Goal: Task Accomplishment & Management: Complete application form

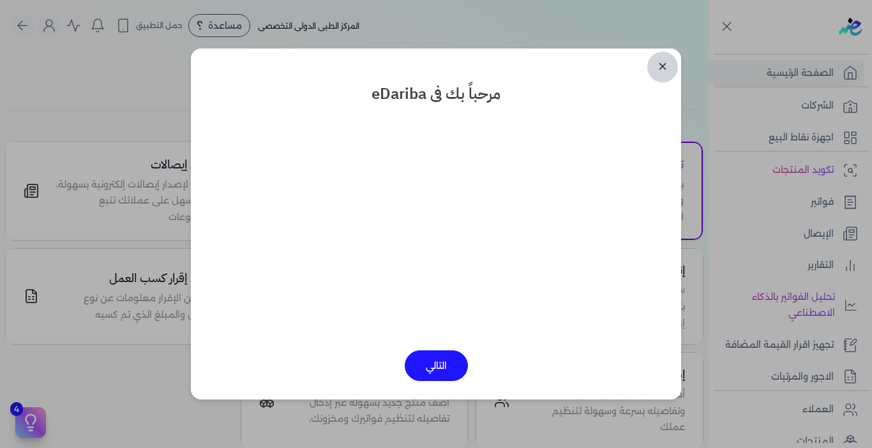
click at [662, 69] on link "✕" at bounding box center [662, 67] width 31 height 31
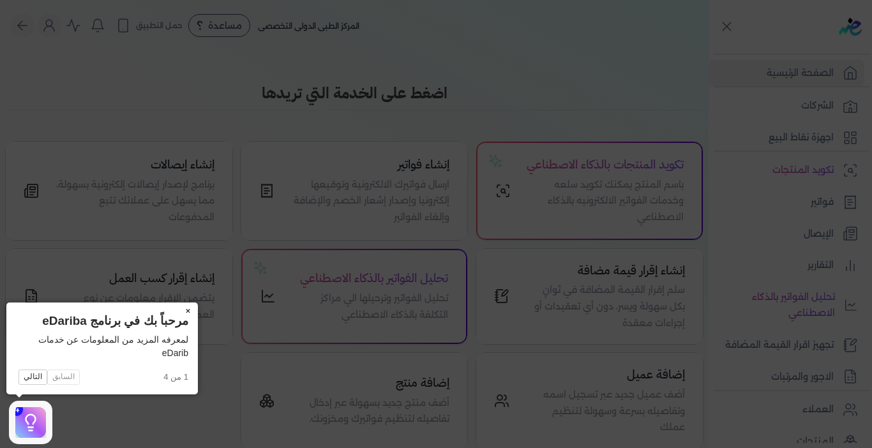
click at [191, 306] on button "×" at bounding box center [187, 311] width 20 height 18
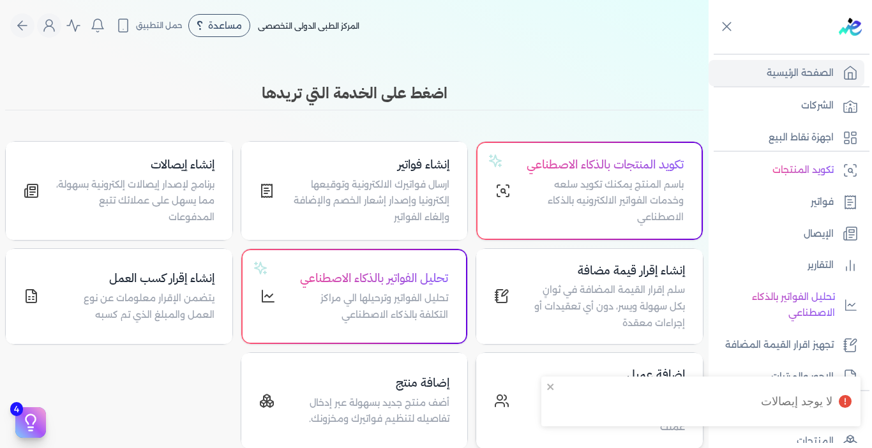
click at [553, 406] on div "لا يوجد إيصالات" at bounding box center [700, 401] width 319 height 50
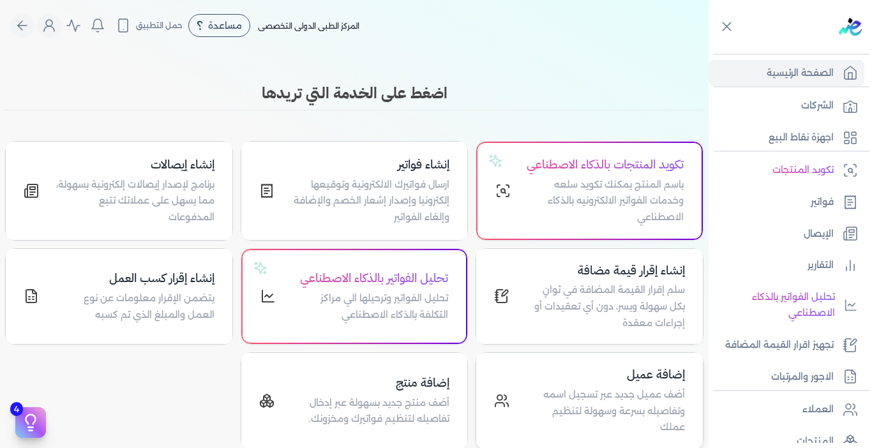
click at [539, 406] on p "أضف عميل جديد عبر تسجيل اسمه وتفاصيله بسرعة وسهولة لتنظيم عملك" at bounding box center [605, 411] width 160 height 49
click at [631, 406] on p "أضف عميل جديد عبر تسجيل اسمه وتفاصيله بسرعة وسهولة لتنظيم عملك" at bounding box center [605, 411] width 160 height 49
click at [657, 384] on h4 "إضافة عميل" at bounding box center [605, 375] width 160 height 19
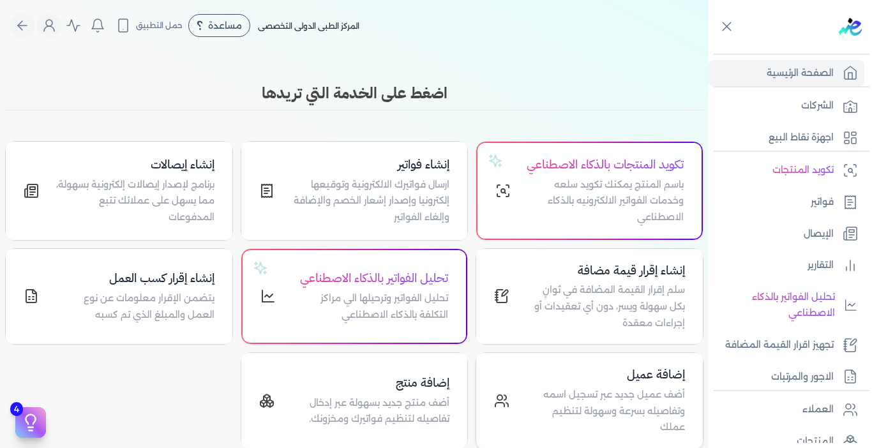
click at [657, 384] on h4 "إضافة عميل" at bounding box center [605, 375] width 160 height 19
click at [711, 27] on div "الصفحة الرئيسية الشركات اجهزة نقاط البيع تكويد المنتجات فواتير الإيصال التقارير…" at bounding box center [789, 221] width 163 height 443
drag, startPoint x: 711, startPoint y: 27, endPoint x: 748, endPoint y: 78, distance: 63.4
click at [748, 78] on div "الصفحة الرئيسية الشركات اجهزة نقاط البيع تكويد المنتجات فواتير الإيصال التقارير…" at bounding box center [789, 221] width 163 height 443
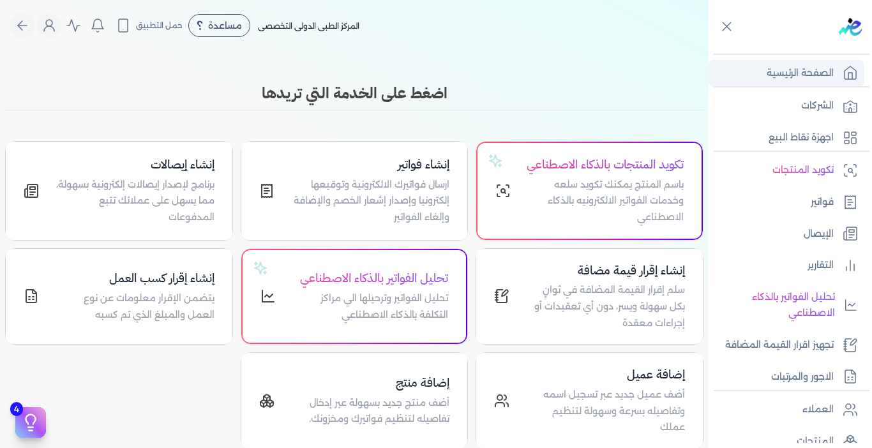
click at [741, 79] on link "الصفحة الرئيسية" at bounding box center [786, 73] width 156 height 27
click at [845, 78] on icon at bounding box center [849, 72] width 15 height 15
click at [556, 384] on h4 "إضافة عميل" at bounding box center [605, 375] width 160 height 19
click at [504, 408] on icon at bounding box center [501, 400] width 15 height 15
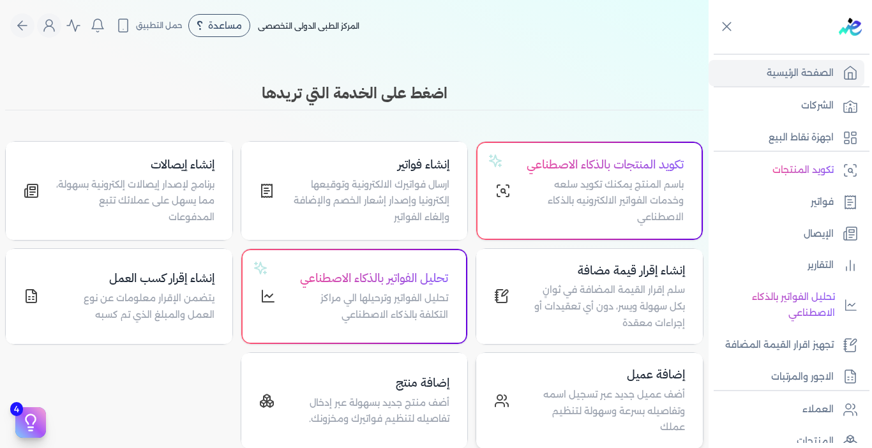
click at [504, 408] on icon at bounding box center [501, 400] width 15 height 15
click at [643, 384] on h4 "إضافة عميل" at bounding box center [605, 375] width 160 height 19
click at [673, 384] on h4 "إضافة عميل" at bounding box center [605, 375] width 160 height 19
click at [801, 232] on link "الإيصال" at bounding box center [786, 234] width 156 height 27
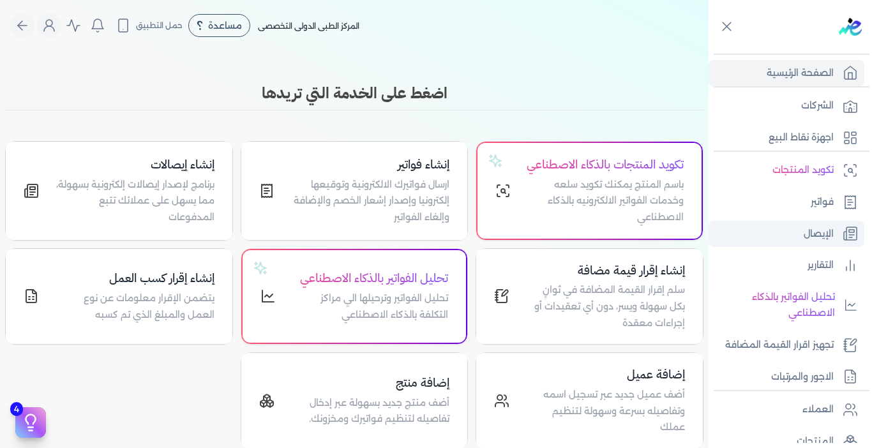
click at [801, 232] on link "الإيصال" at bounding box center [786, 234] width 156 height 27
click at [828, 238] on p "الإيصال" at bounding box center [818, 234] width 30 height 17
click at [646, 384] on h4 "إضافة عميل" at bounding box center [605, 375] width 160 height 19
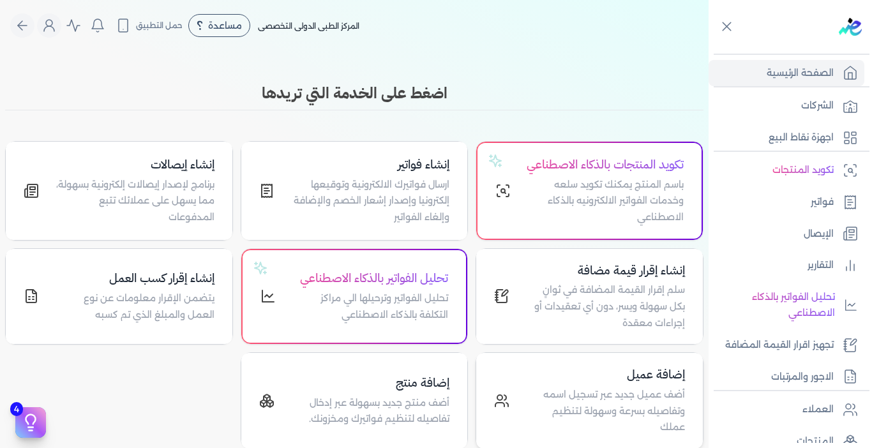
click at [646, 384] on h4 "إضافة عميل" at bounding box center [605, 375] width 160 height 19
click at [685, 408] on div "إضافة عميل أضف عميل جديد عبر تسجيل اسمه وتفاصيله بسرعة وسهولة لتنظيم عملك" at bounding box center [589, 401] width 227 height 96
click at [665, 404] on div "إضافة عميل أضف عميل جديد عبر تسجيل اسمه وتفاصيله بسرعة وسهولة لتنظيم عملك" at bounding box center [605, 401] width 160 height 70
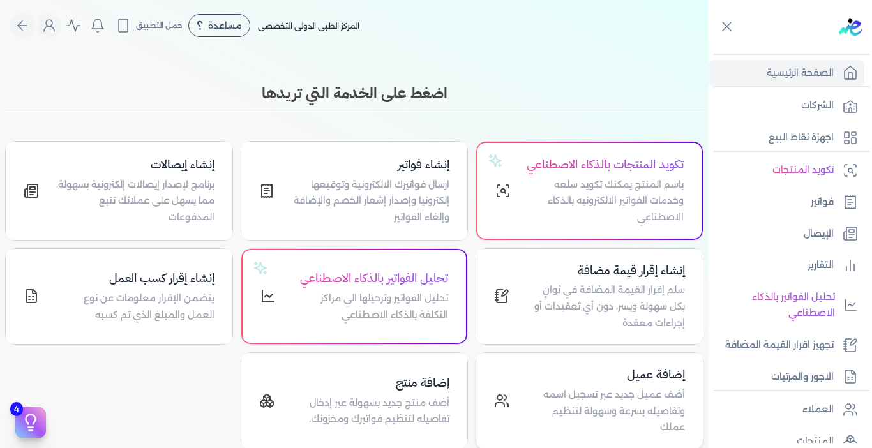
click at [647, 384] on h4 "إضافة عميل" at bounding box center [605, 375] width 160 height 19
click at [667, 384] on h4 "إضافة عميل" at bounding box center [605, 375] width 160 height 19
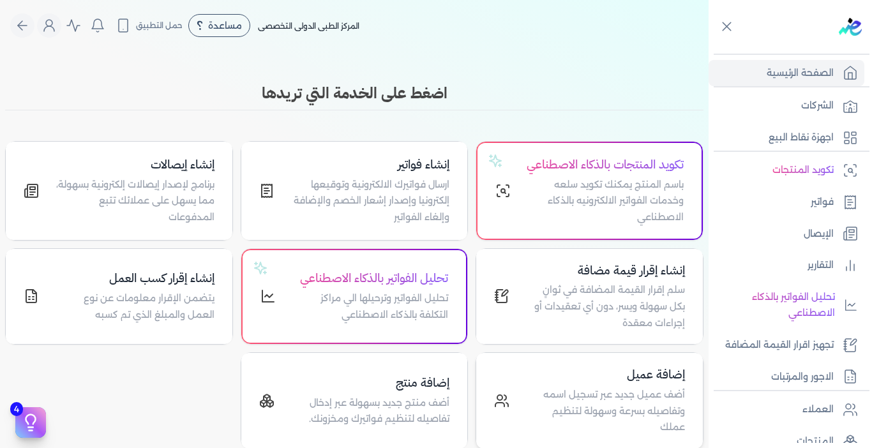
click at [667, 384] on h4 "إضافة عميل" at bounding box center [605, 375] width 160 height 19
click at [576, 384] on h4 "إضافة عميل" at bounding box center [605, 375] width 160 height 19
click at [710, 33] on div "الصفحة الرئيسية الشركات اجهزة نقاط البيع تكويد المنتجات فواتير الإيصال التقارير…" at bounding box center [789, 221] width 163 height 443
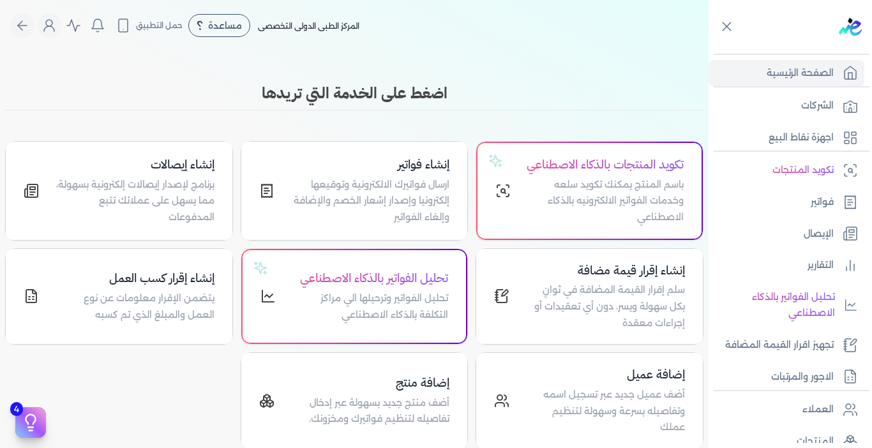
click at [710, 33] on div "الصفحة الرئيسية الشركات اجهزة نقاط البيع تكويد المنتجات فواتير الإيصال التقارير…" at bounding box center [789, 221] width 163 height 443
click at [724, 29] on icon at bounding box center [726, 27] width 8 height 8
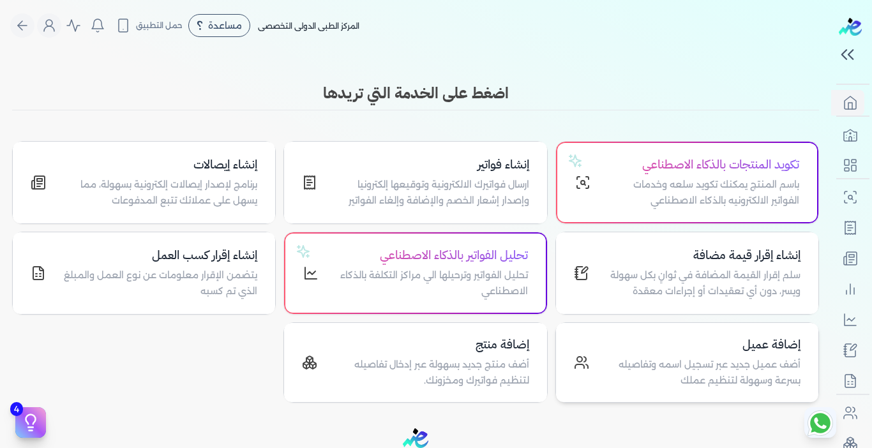
click at [657, 377] on p "أضف عميل جديد عبر تسجيل اسمه وتفاصيله بسرعة وسهولة لتنظيم عملك" at bounding box center [702, 373] width 196 height 33
click at [756, 348] on h4 "إضافة عميل" at bounding box center [702, 345] width 196 height 19
click at [582, 364] on icon at bounding box center [579, 366] width 9 height 4
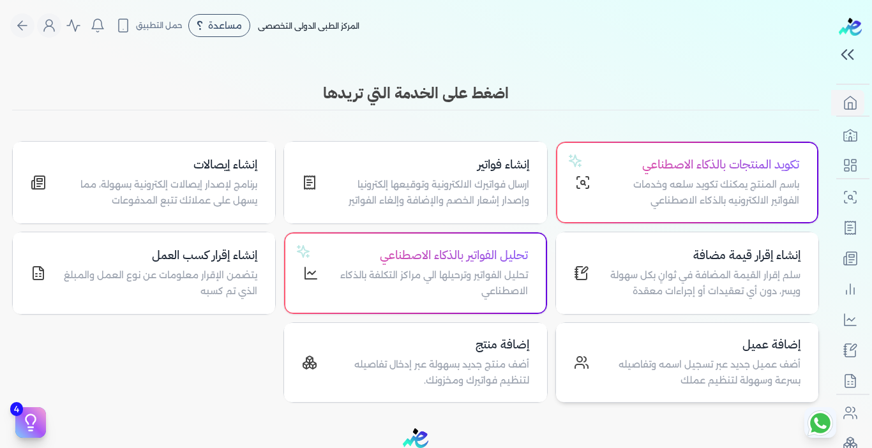
click at [582, 364] on icon at bounding box center [579, 366] width 9 height 4
click at [697, 363] on p "أضف عميل جديد عبر تسجيل اسمه وتفاصيله بسرعة وسهولة لتنظيم عملك" at bounding box center [702, 373] width 196 height 33
click at [759, 348] on h4 "إضافة عميل" at bounding box center [702, 345] width 196 height 19
